Goal: Find specific page/section

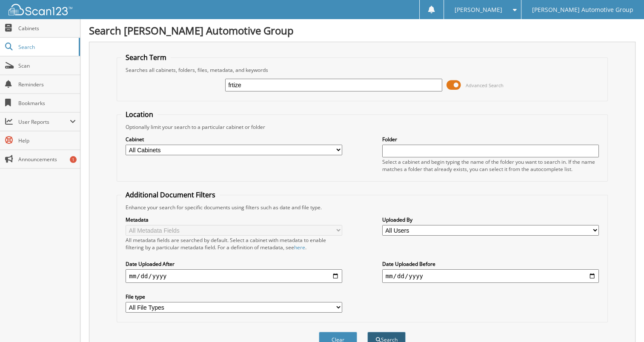
type input "frtize"
click at [395, 332] on button "Search" at bounding box center [386, 340] width 38 height 16
type input "fritze"
click at [388, 332] on button "Search" at bounding box center [386, 340] width 38 height 16
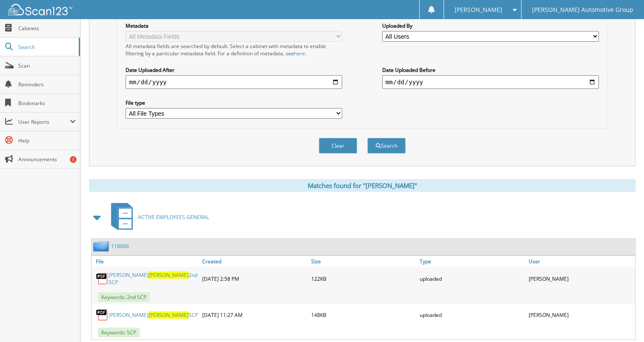
scroll to position [206, 0]
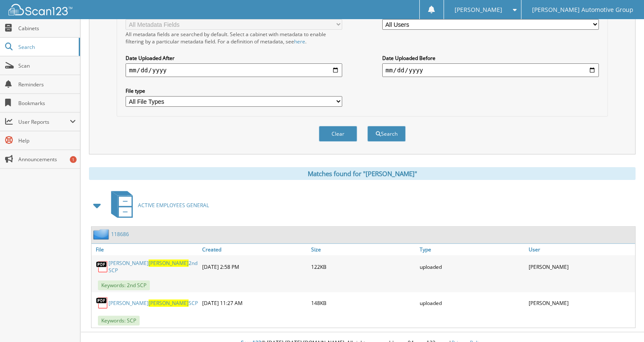
click at [117, 231] on link "118686" at bounding box center [120, 234] width 18 height 7
